Goal: Transaction & Acquisition: Purchase product/service

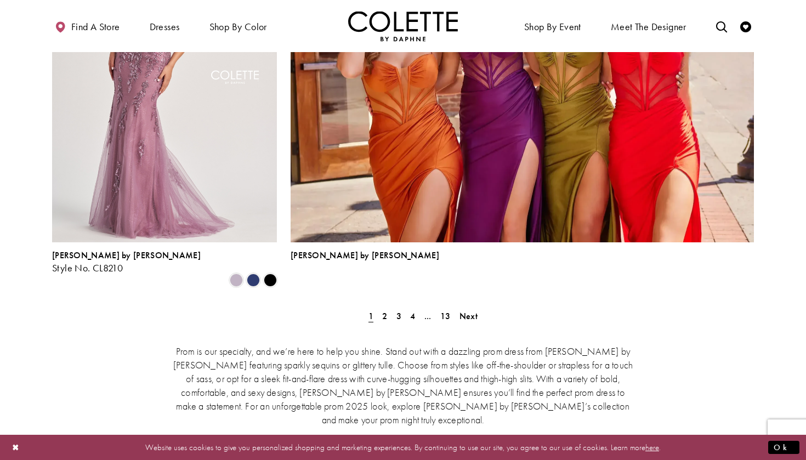
scroll to position [2431, 0]
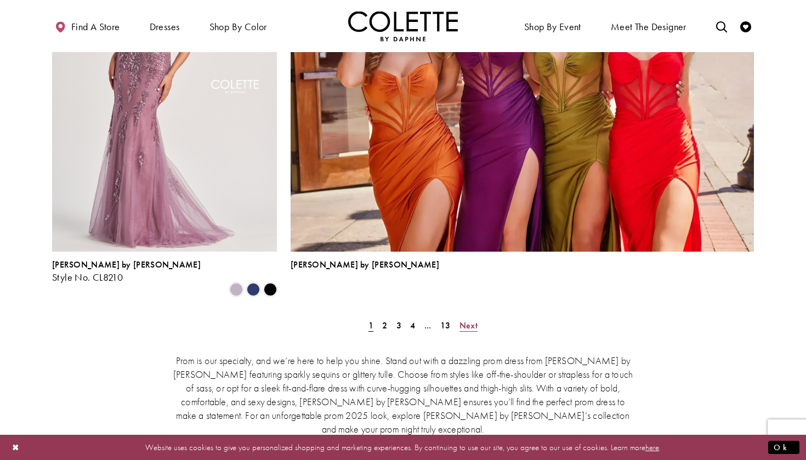
click at [467, 320] on span "Next" at bounding box center [469, 326] width 18 height 12
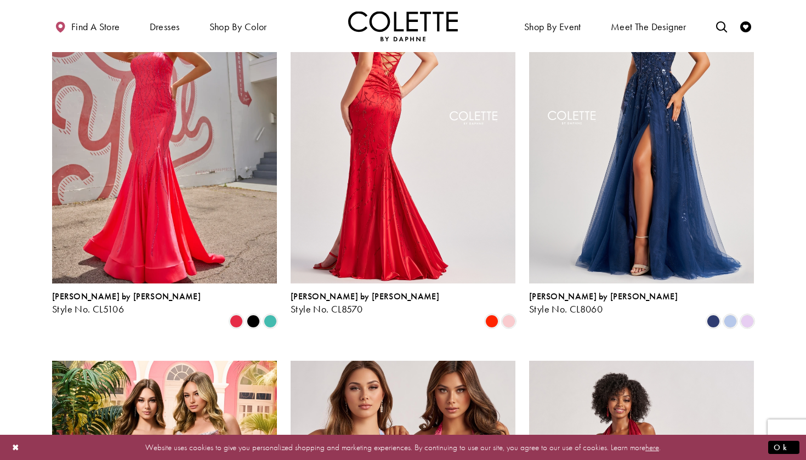
scroll to position [415, 0]
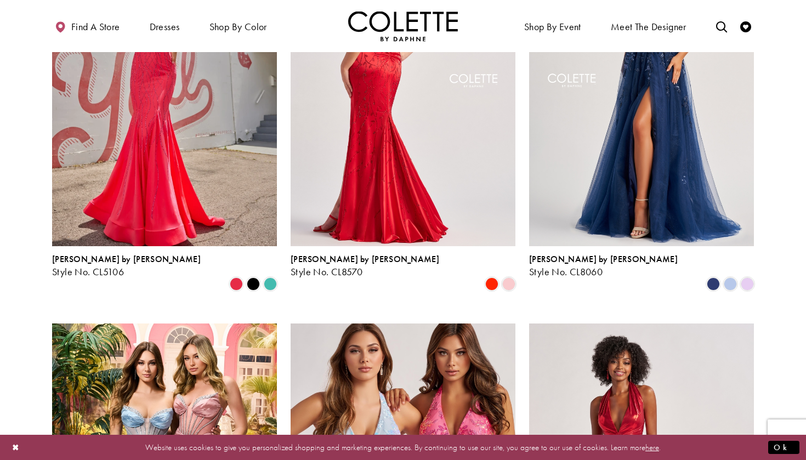
click at [407, 195] on img "Visit Colette by Daphne Style No. CL8570 Page" at bounding box center [403, 82] width 225 height 327
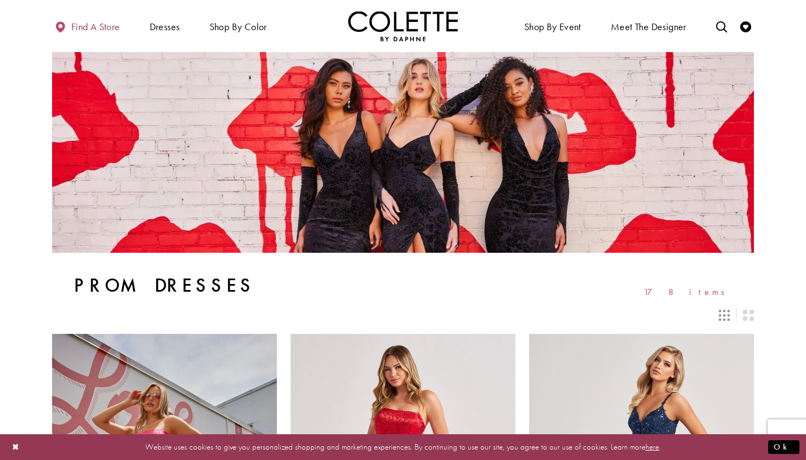
scroll to position [0, 0]
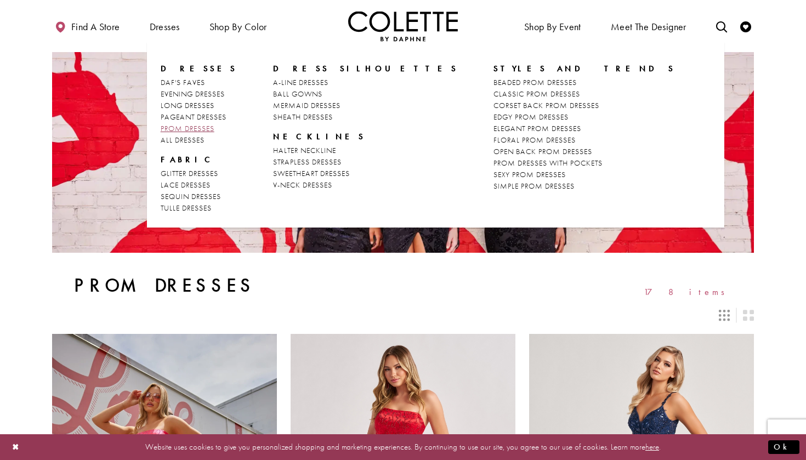
click at [188, 127] on span "PROM DRESSES" at bounding box center [188, 128] width 54 height 10
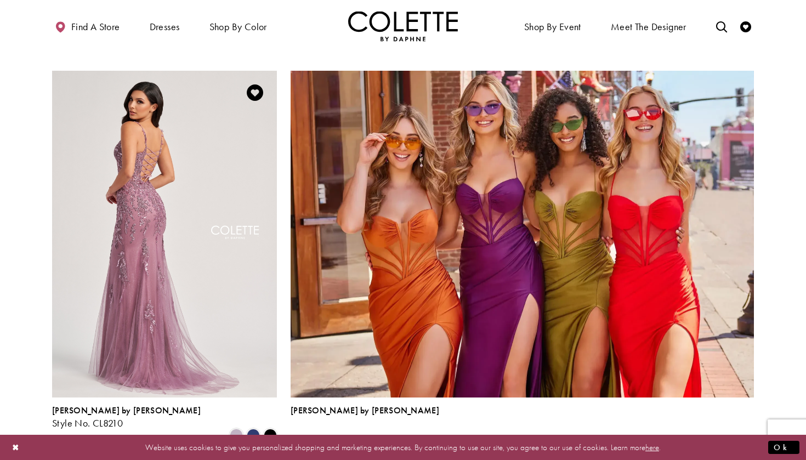
scroll to position [2335, 0]
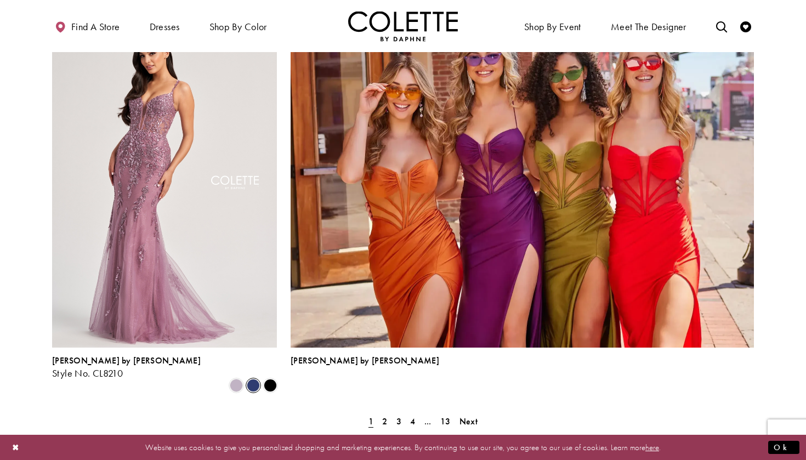
click at [252, 379] on span "Product List" at bounding box center [253, 385] width 13 height 13
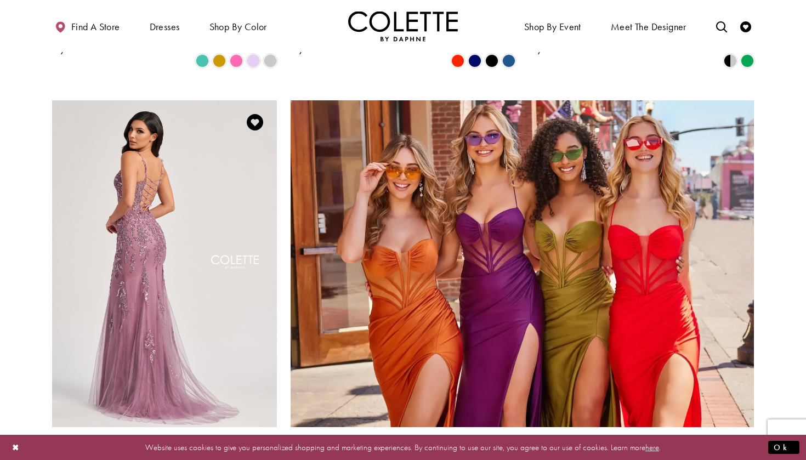
scroll to position [2254, 0]
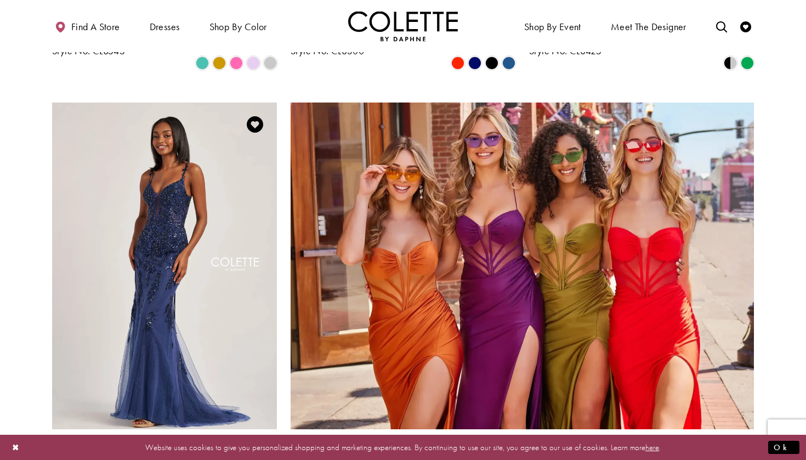
click at [274, 460] on span "Product List" at bounding box center [270, 467] width 13 height 13
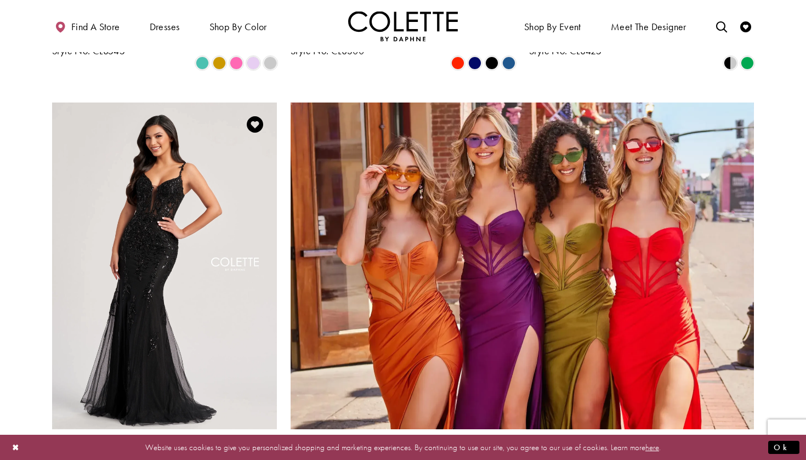
click at [239, 460] on span "Product List" at bounding box center [236, 467] width 13 height 13
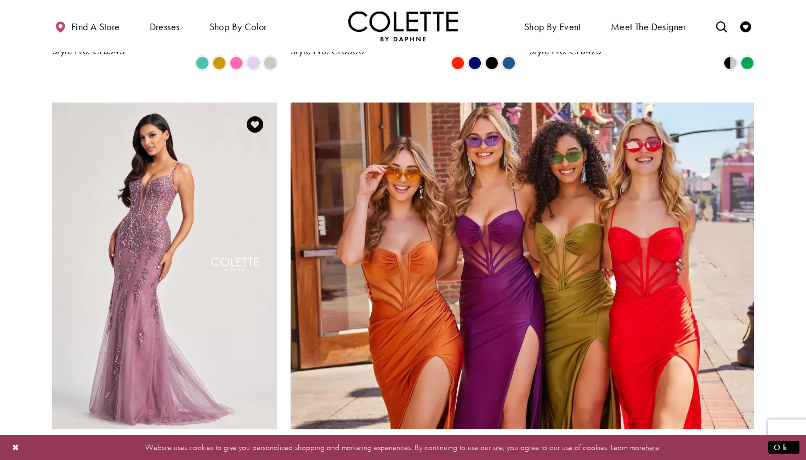
click at [247, 460] on span "Product List" at bounding box center [253, 467] width 13 height 13
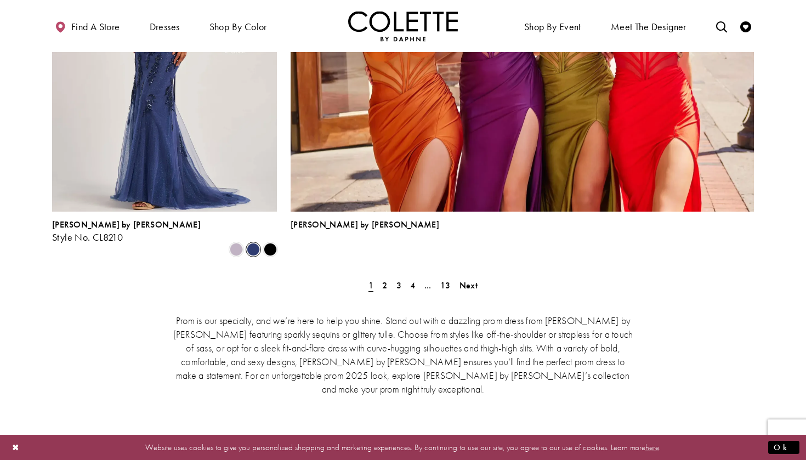
scroll to position [2456, 0]
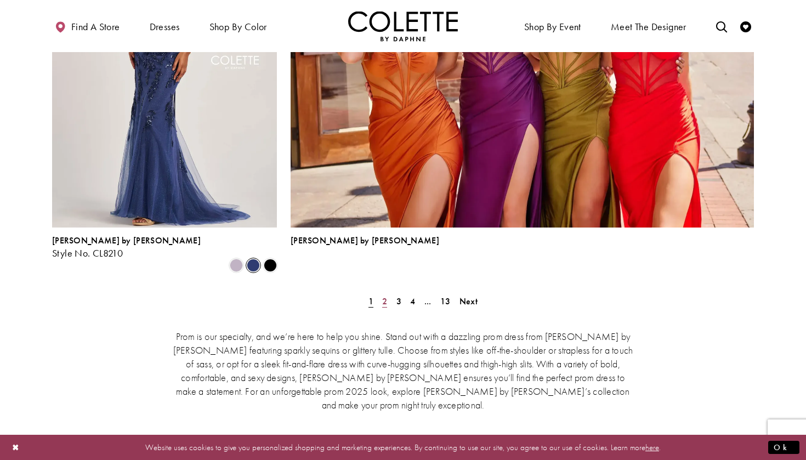
click at [387, 296] on span "2" at bounding box center [384, 302] width 5 height 12
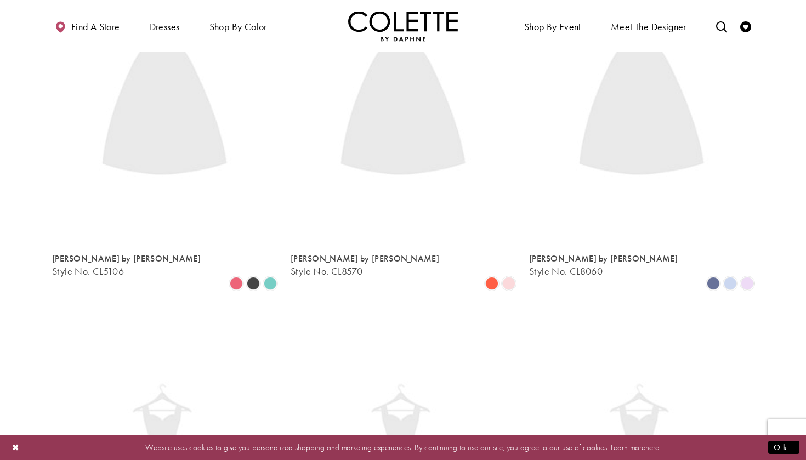
scroll to position [281, 0]
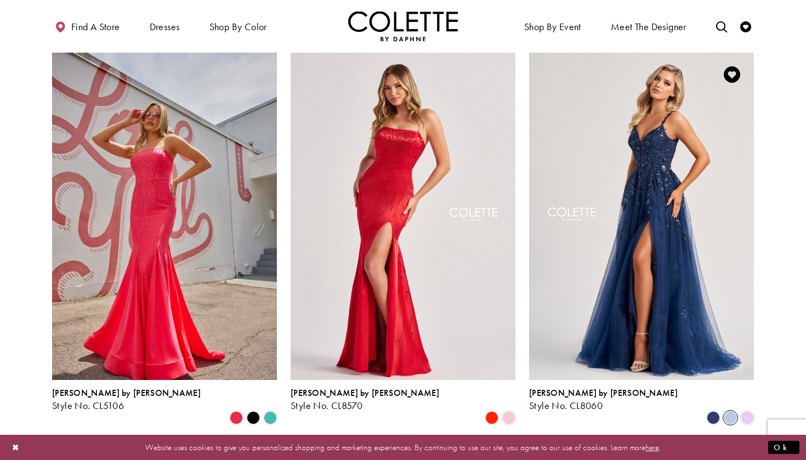
click at [730, 411] on span "Product List" at bounding box center [730, 417] width 13 height 13
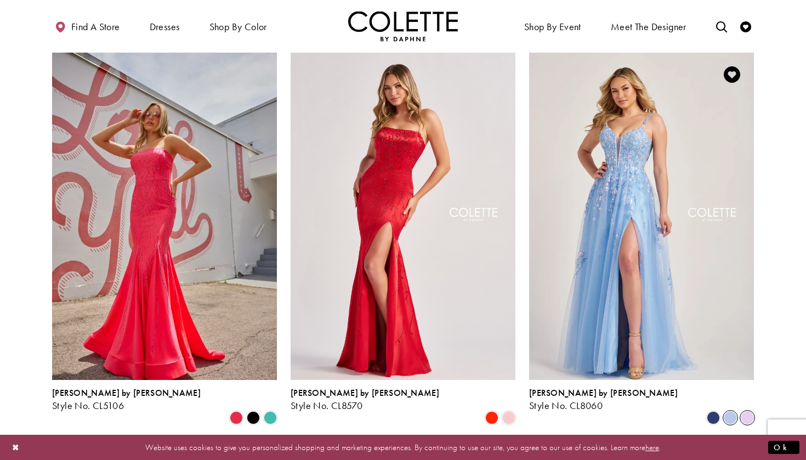
click at [743, 411] on span "Product List" at bounding box center [747, 417] width 13 height 13
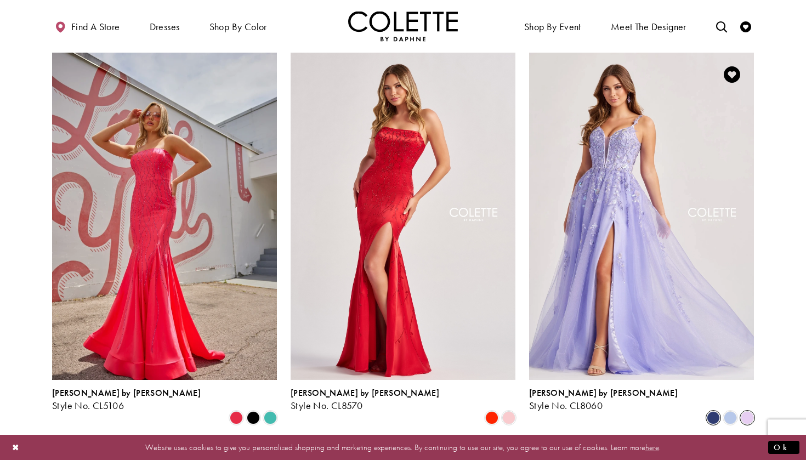
click at [711, 411] on span "Product List" at bounding box center [713, 417] width 13 height 13
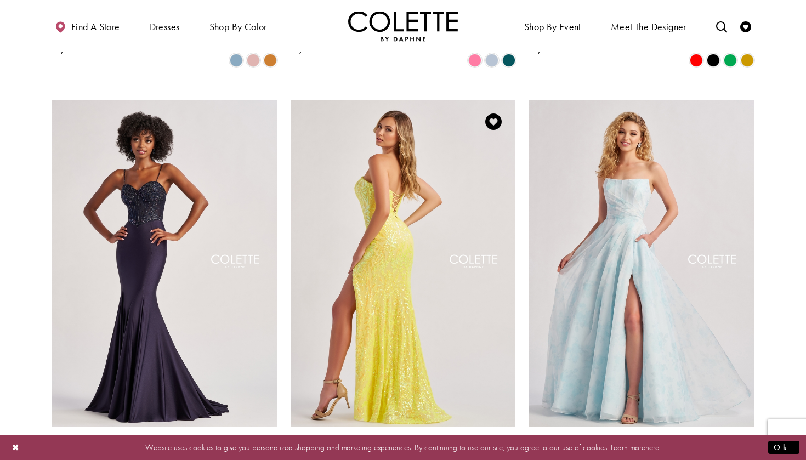
scroll to position [1042, 0]
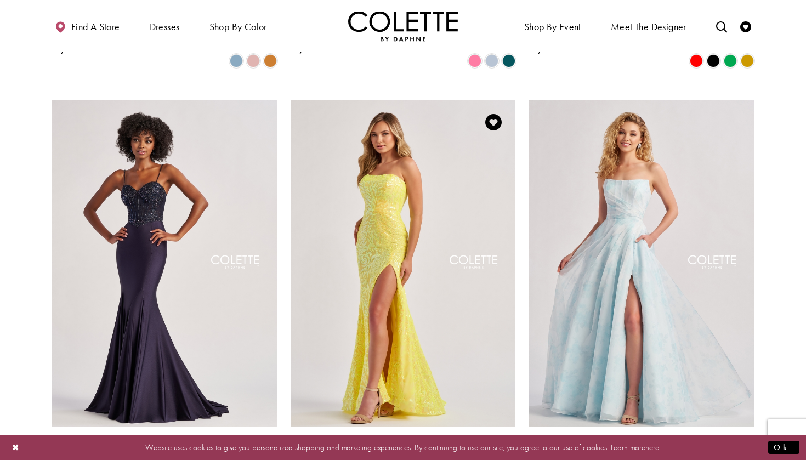
click at [505, 459] on span "Product List" at bounding box center [509, 465] width 13 height 13
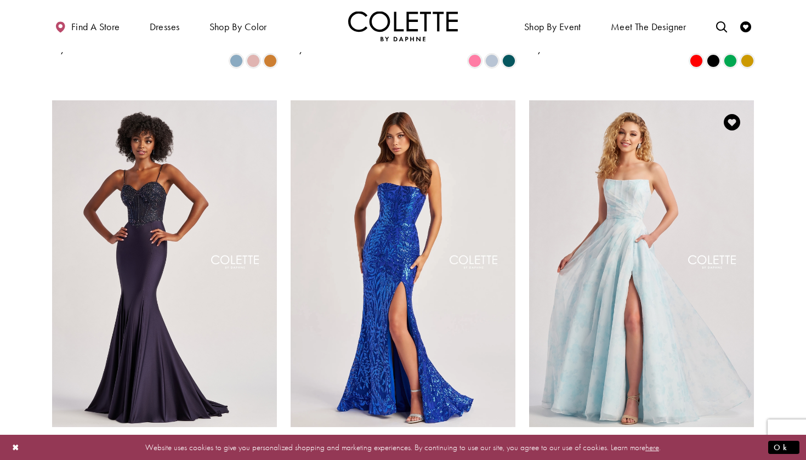
click at [751, 459] on span "Product List" at bounding box center [747, 465] width 13 height 13
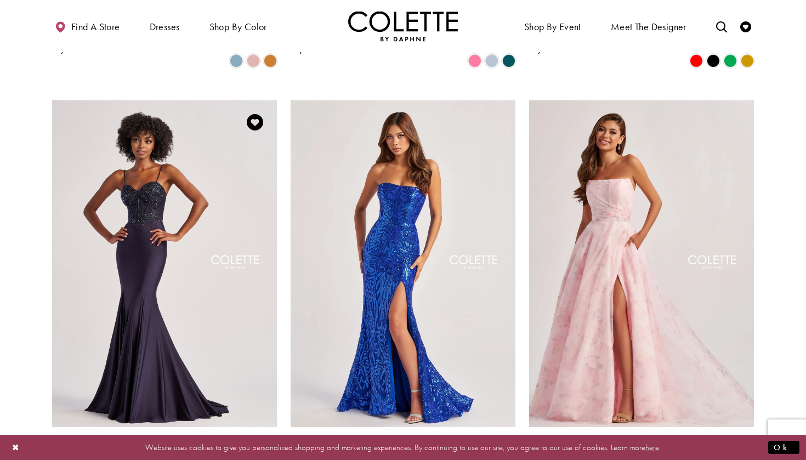
click at [273, 459] on span "Product List" at bounding box center [270, 465] width 13 height 13
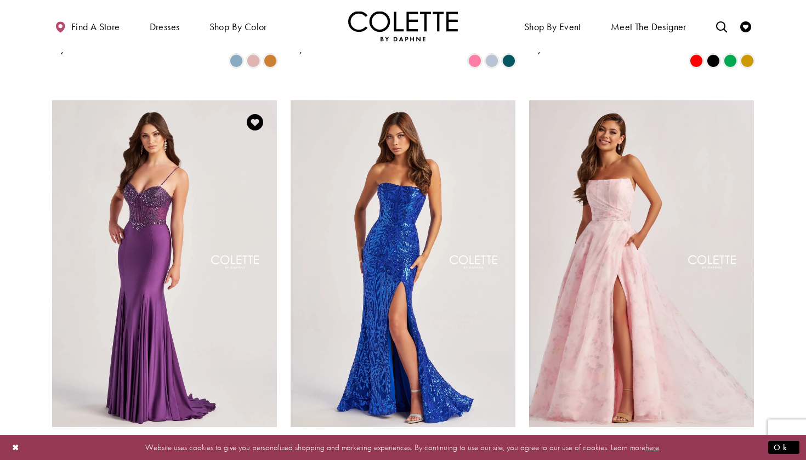
click at [252, 459] on span "Product List" at bounding box center [253, 465] width 13 height 13
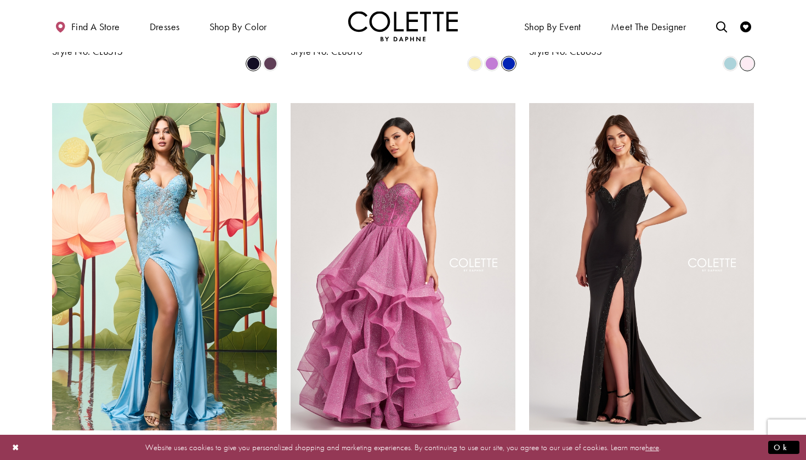
scroll to position [1443, 0]
click at [253, 460] on span "Product List" at bounding box center [253, 468] width 13 height 13
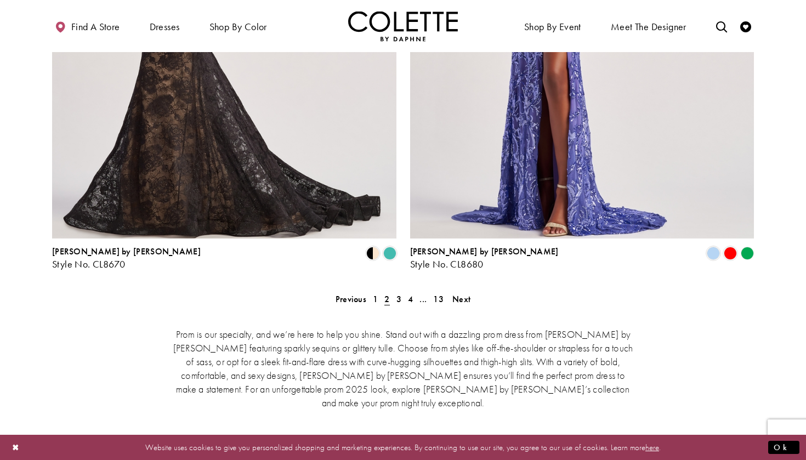
scroll to position [2225, 0]
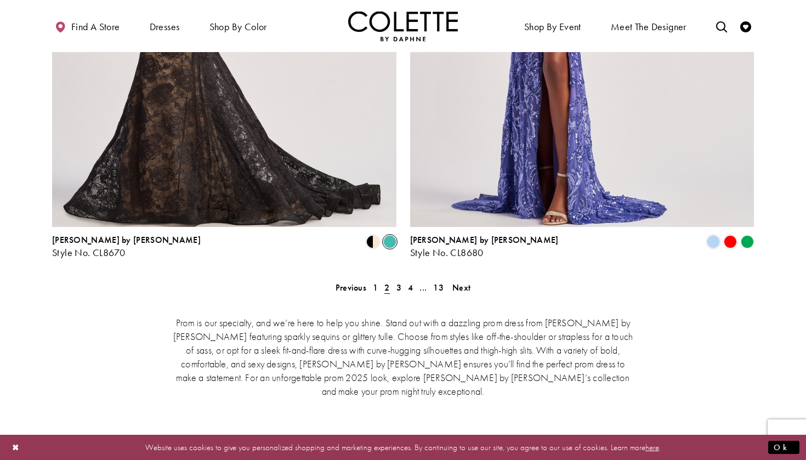
click at [388, 235] on span "Product List" at bounding box center [389, 241] width 13 height 13
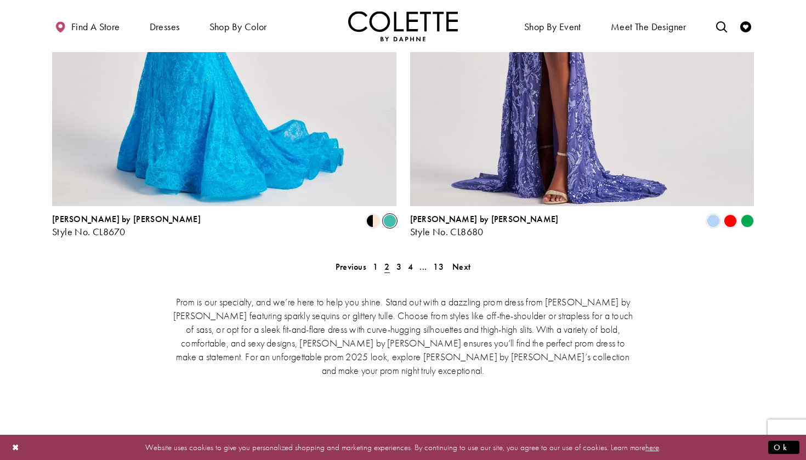
scroll to position [2247, 0]
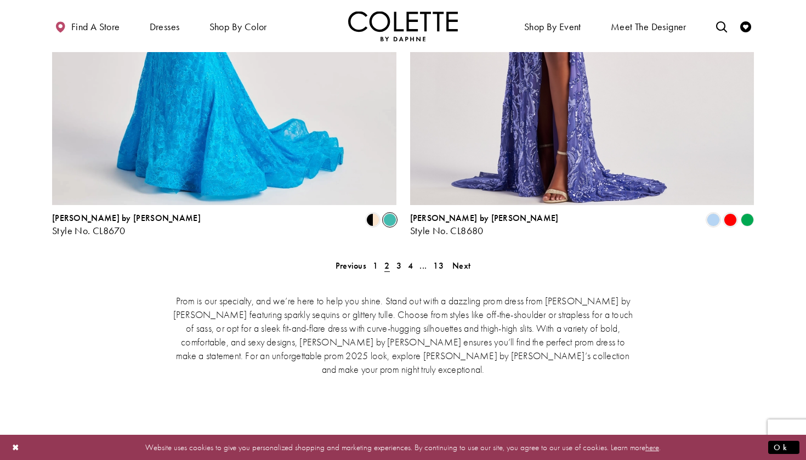
click at [751, 212] on polygon "Product List" at bounding box center [747, 220] width 17 height 17
click at [731, 213] on span "Product List" at bounding box center [730, 219] width 13 height 13
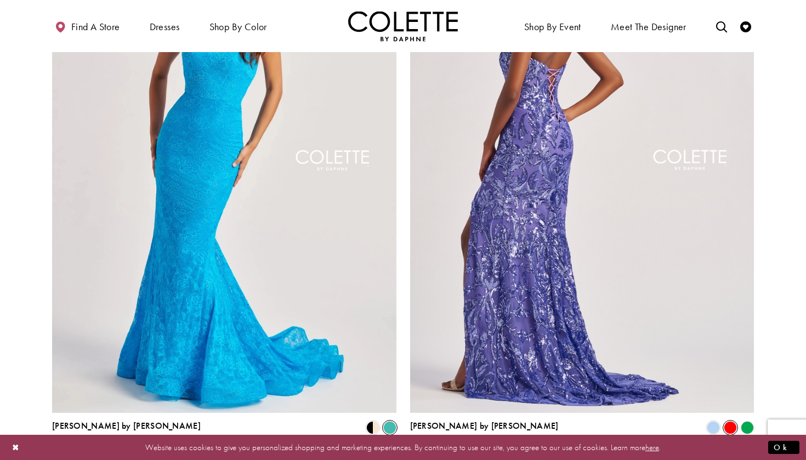
scroll to position [2062, 0]
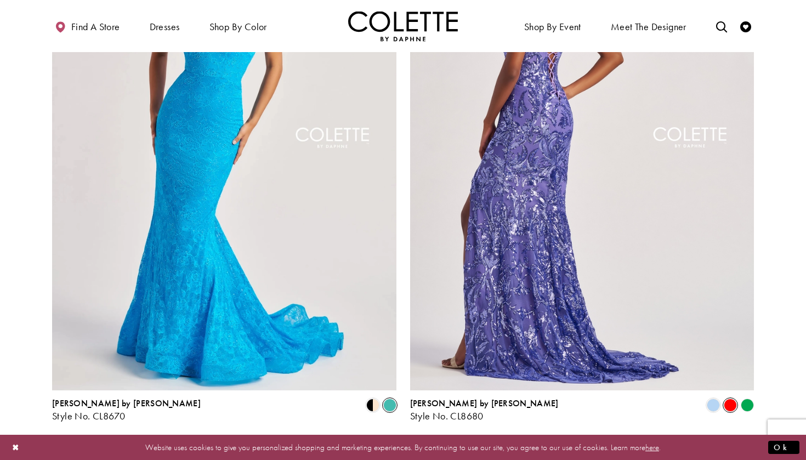
click at [591, 281] on img "Visit Colette by Daphne Style No. CL8680 Page" at bounding box center [582, 140] width 345 height 501
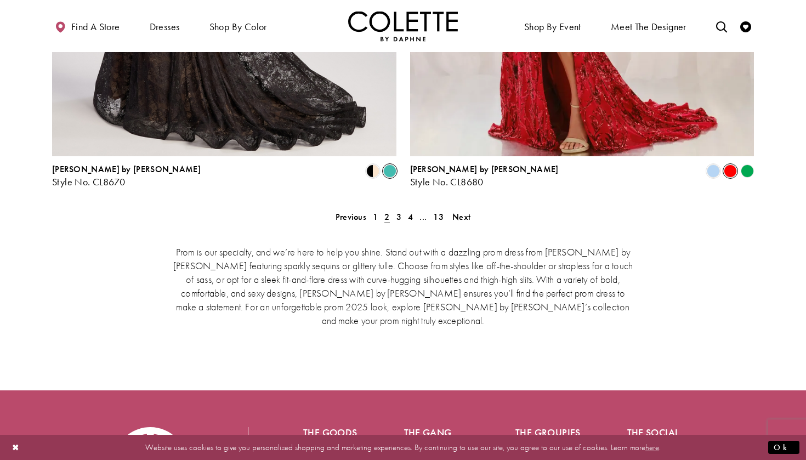
scroll to position [2305, 0]
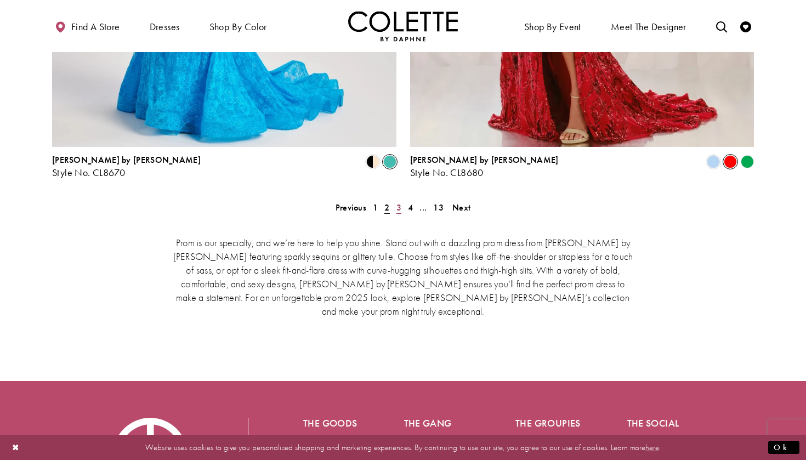
click at [397, 202] on span "3" at bounding box center [399, 208] width 5 height 12
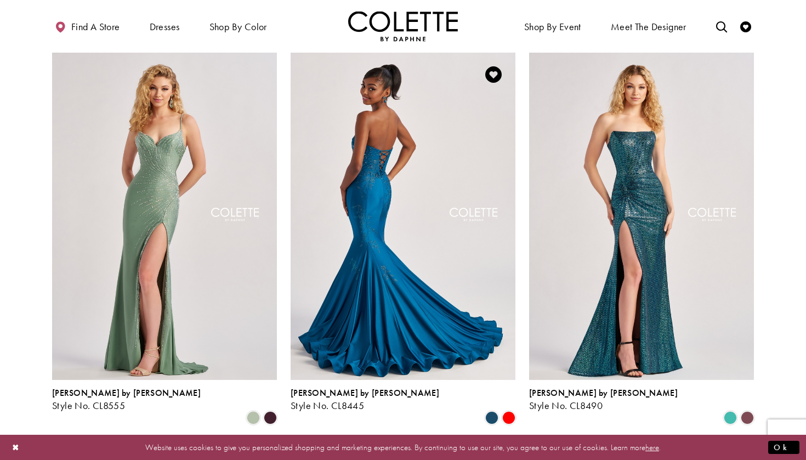
scroll to position [294, 0]
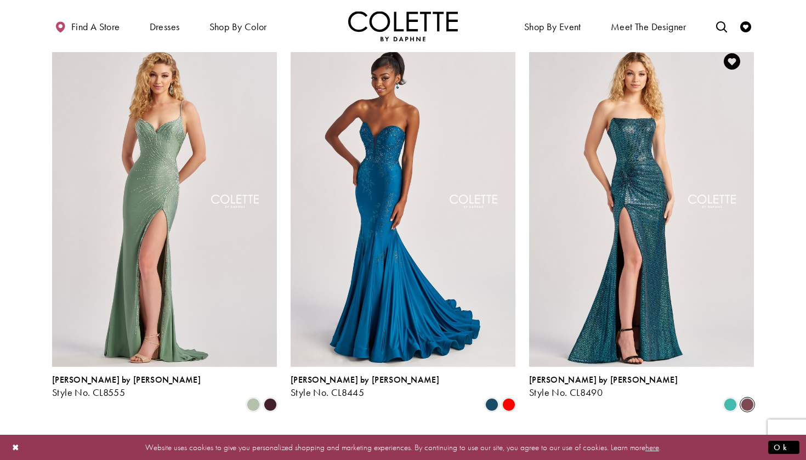
click at [743, 398] on span "Product List" at bounding box center [747, 404] width 13 height 13
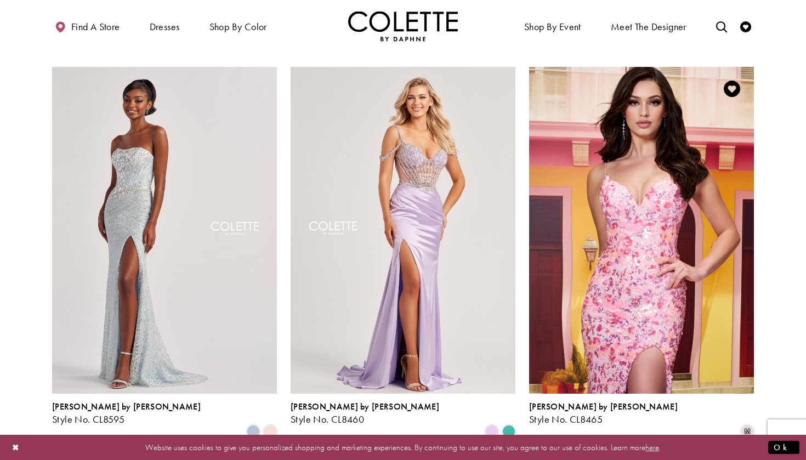
scroll to position [668, 0]
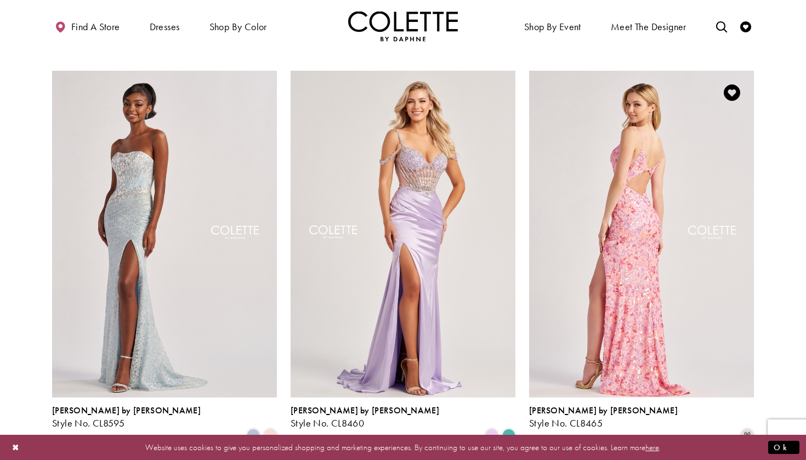
click at [629, 281] on img "Visit Colette by Daphne Style No. CL8465 Page" at bounding box center [641, 234] width 225 height 327
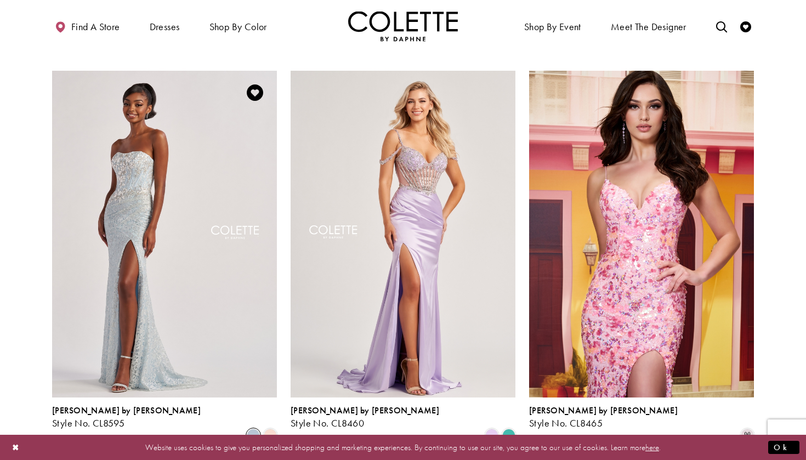
click at [259, 429] on span "Product List" at bounding box center [253, 435] width 13 height 13
click at [274, 429] on span "Product List" at bounding box center [270, 435] width 13 height 13
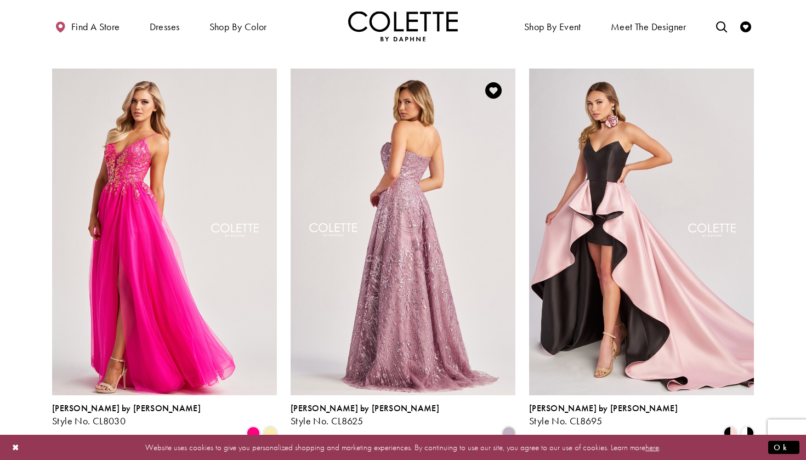
scroll to position [1069, 0]
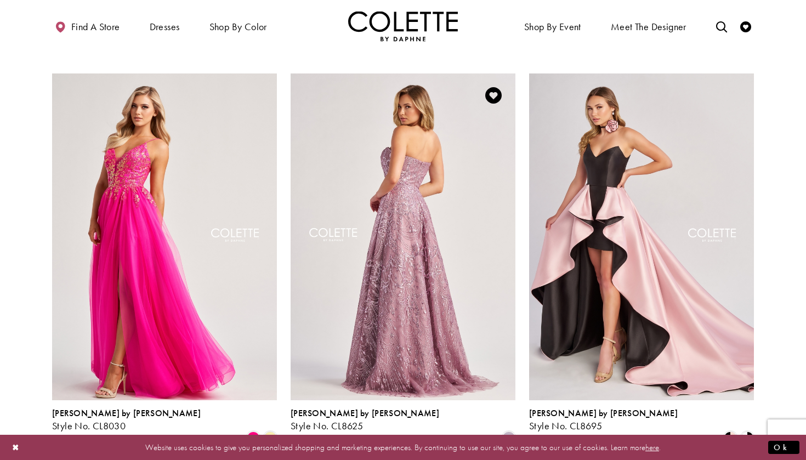
click at [369, 275] on img "Visit Colette by Daphne Style No. CL8625 Page" at bounding box center [403, 237] width 225 height 327
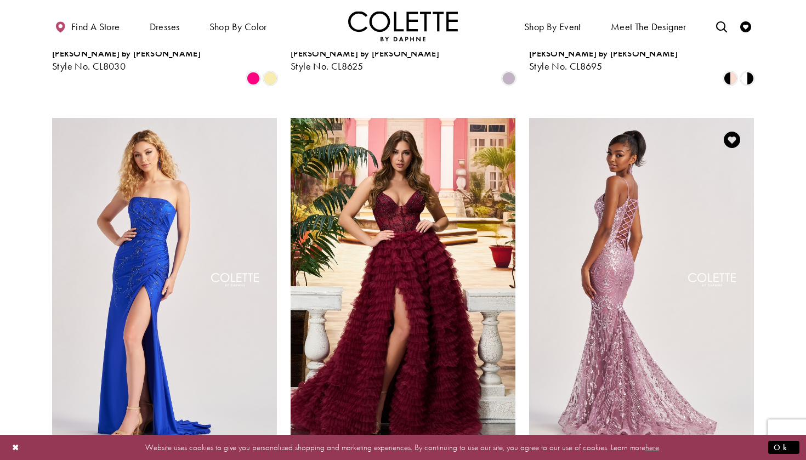
scroll to position [1437, 0]
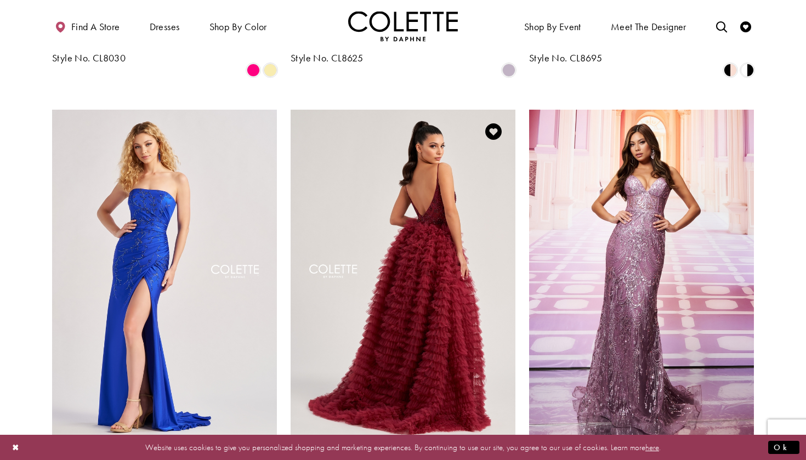
click at [452, 231] on img "Visit Colette by Daphne Style No. CL8330 Page" at bounding box center [403, 273] width 225 height 327
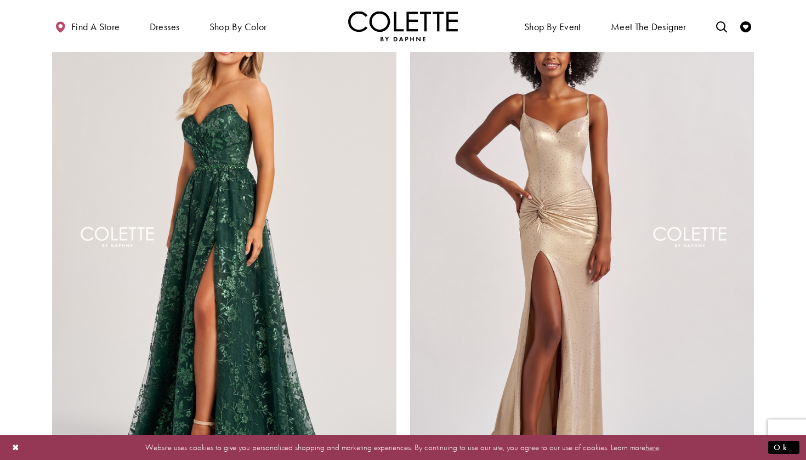
scroll to position [1963, 0]
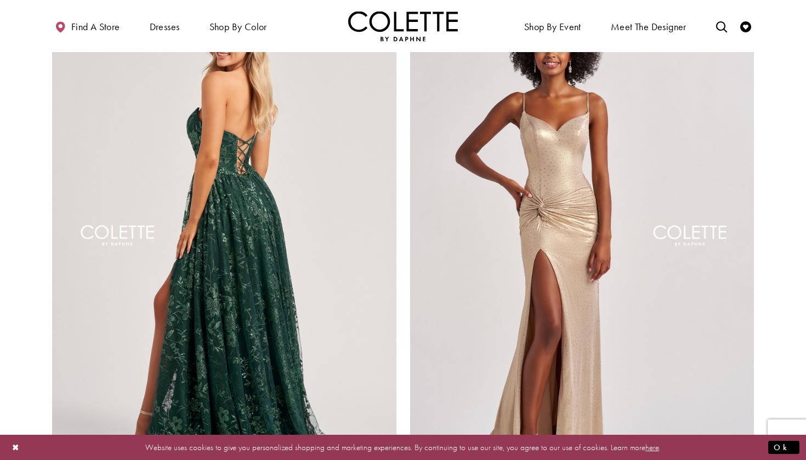
click at [228, 159] on img "Visit Colette by Daphne Style No. CL8260 Page" at bounding box center [224, 238] width 345 height 501
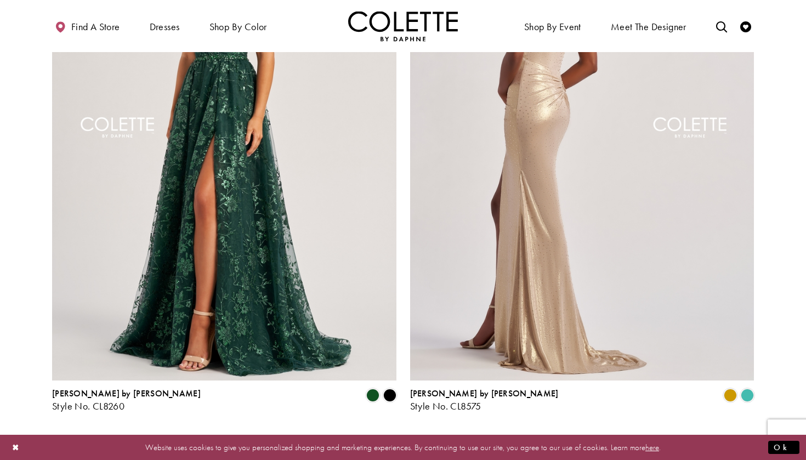
scroll to position [2078, 0]
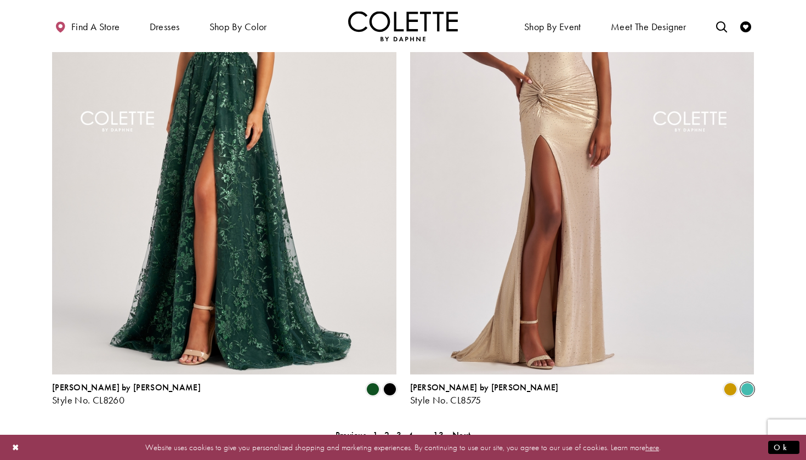
click at [747, 383] on span "Product List" at bounding box center [747, 389] width 13 height 13
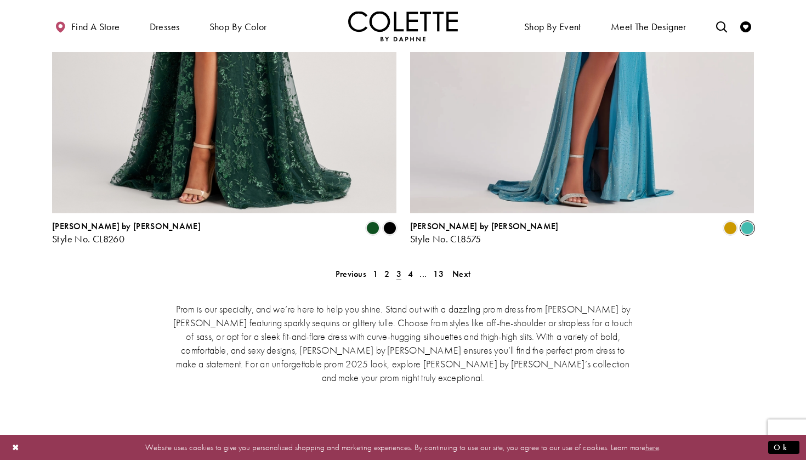
scroll to position [2267, 0]
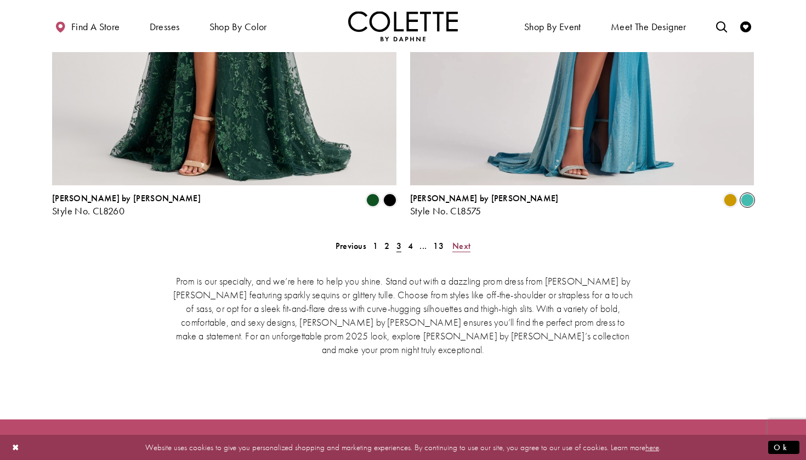
click at [462, 240] on span "Next" at bounding box center [462, 246] width 18 height 12
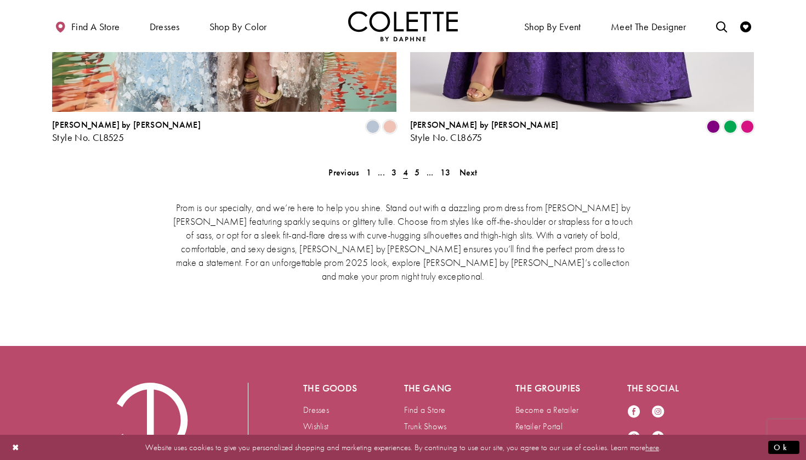
scroll to position [2323, 0]
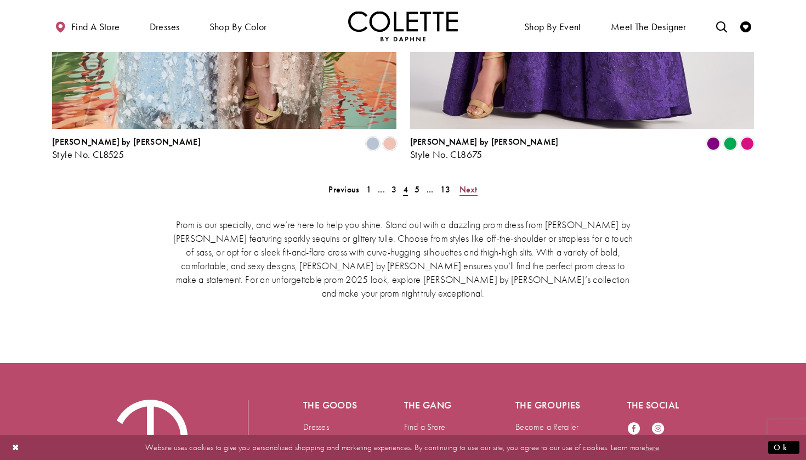
click at [469, 184] on span "Next" at bounding box center [469, 190] width 18 height 12
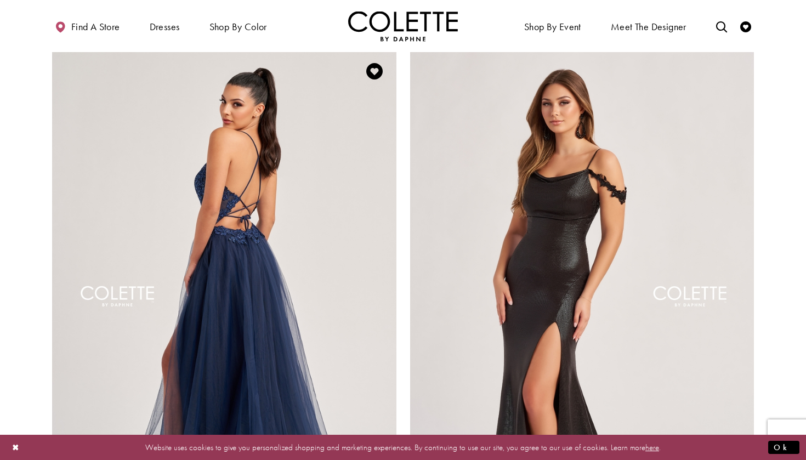
scroll to position [1868, 0]
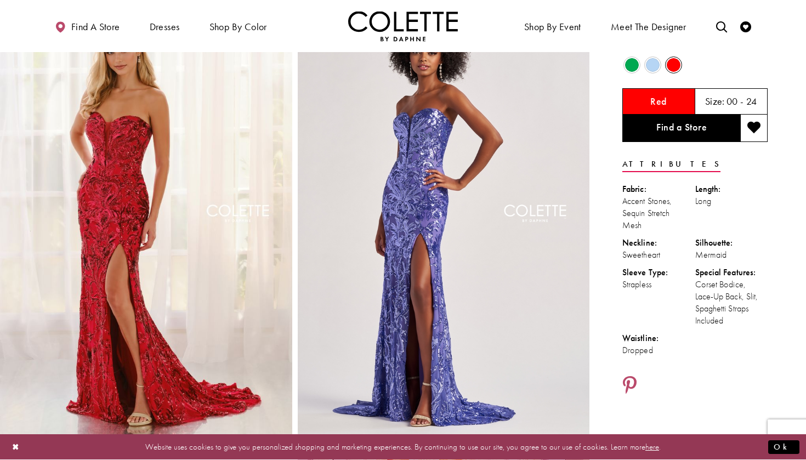
scroll to position [41, 0]
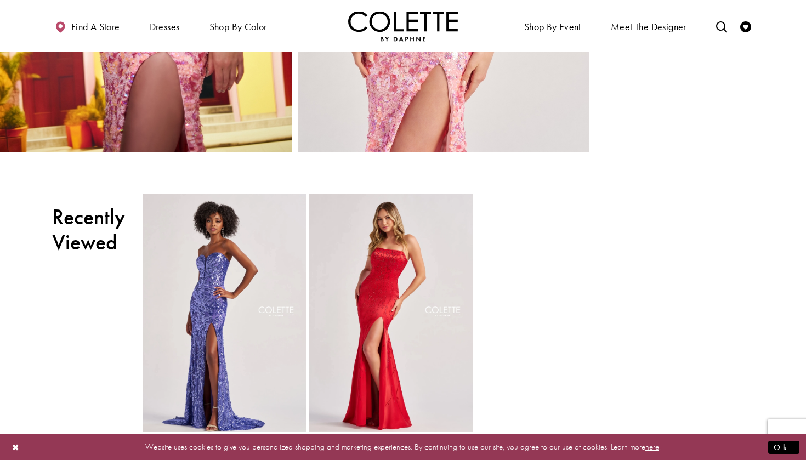
scroll to position [1224, 0]
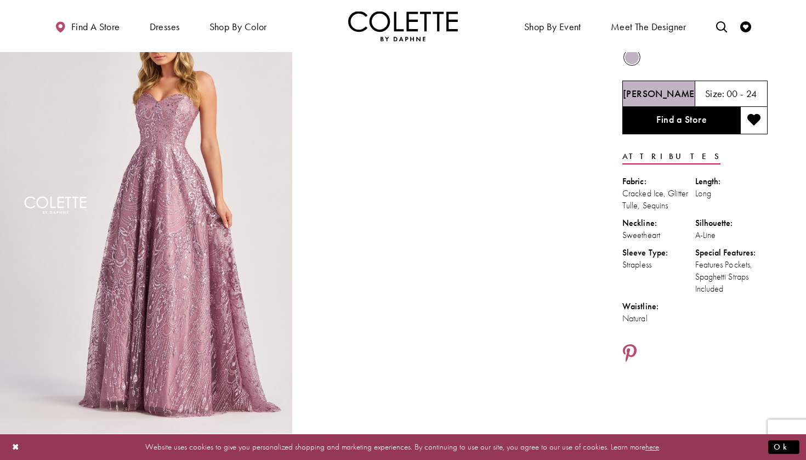
scroll to position [57, 0]
click at [444, 142] on video "Style CL8625 Colette by Daphne #1 autoplay loop mute video" at bounding box center [444, 69] width 292 height 146
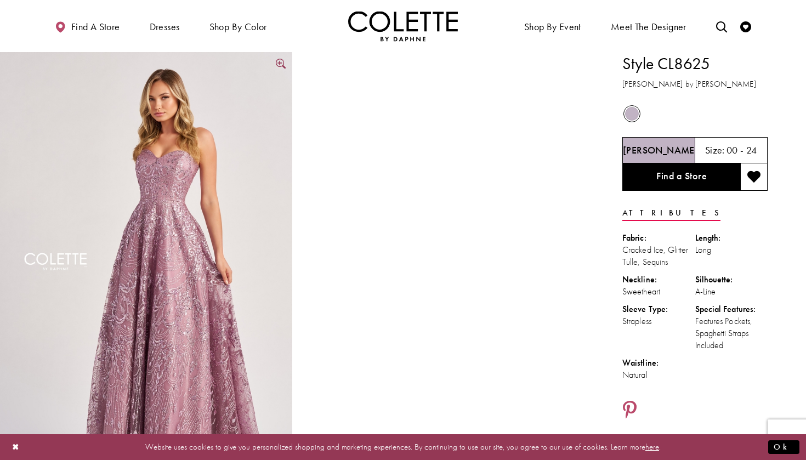
scroll to position [0, 0]
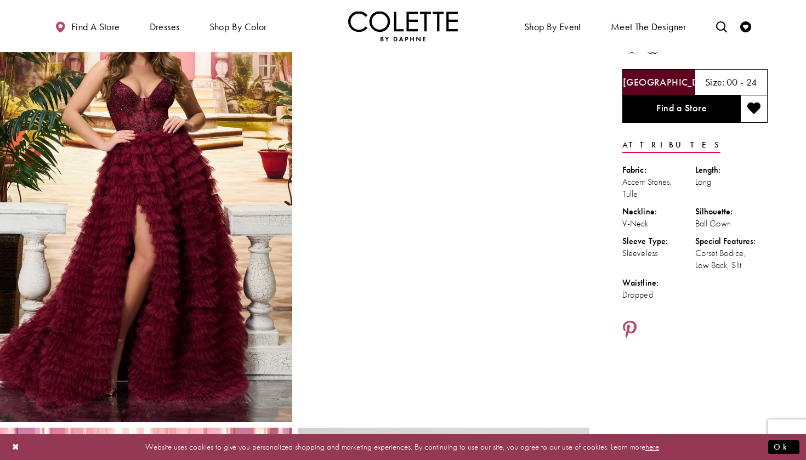
scroll to position [70, 0]
